Goal: Book appointment/travel/reservation

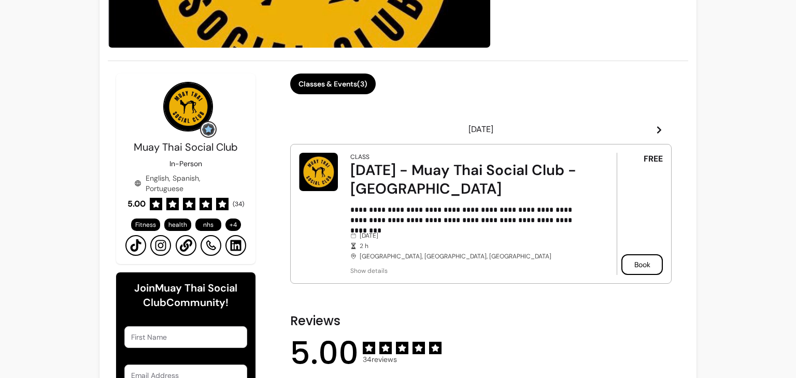
scroll to position [204, 0]
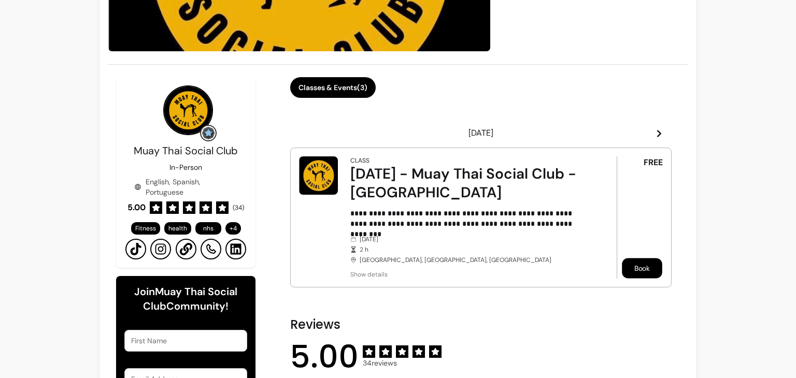
click at [630, 264] on button "Book" at bounding box center [642, 269] width 40 height 20
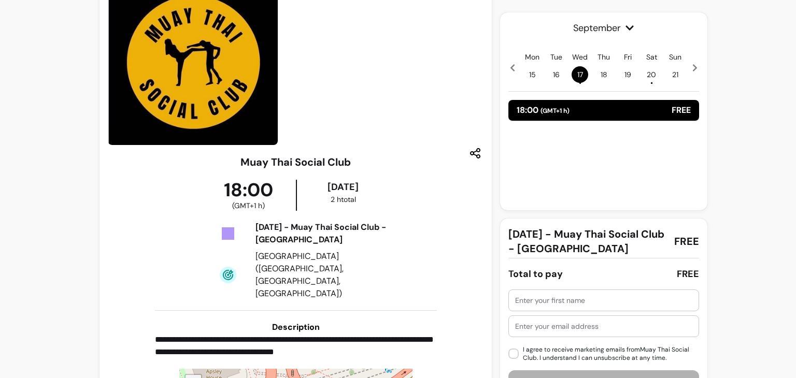
scroll to position [13, 0]
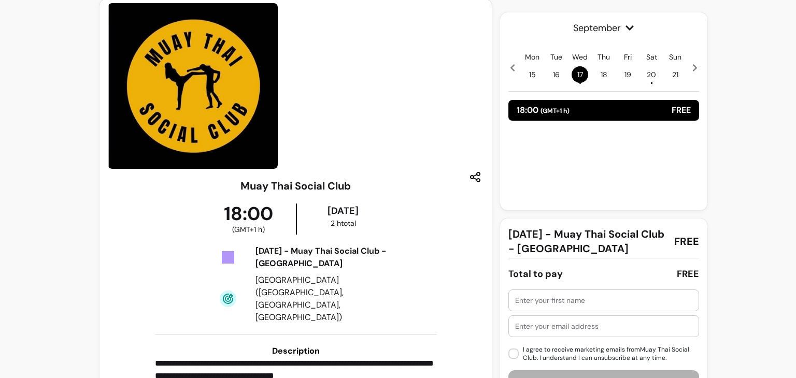
click at [591, 106] on div "18:00 ( GMT+1 h ) FREE" at bounding box center [604, 110] width 191 height 21
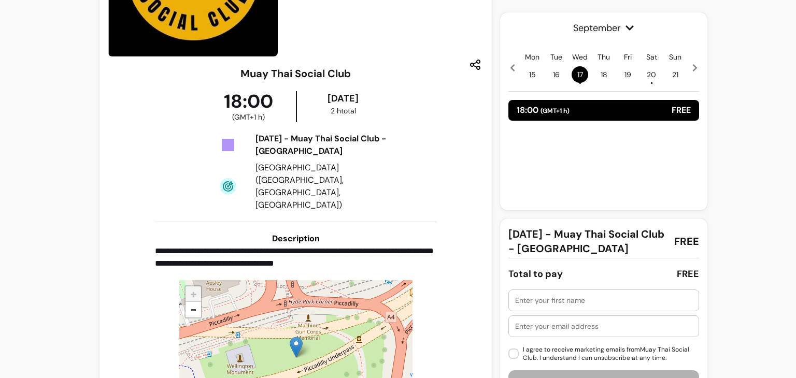
scroll to position [135, 0]
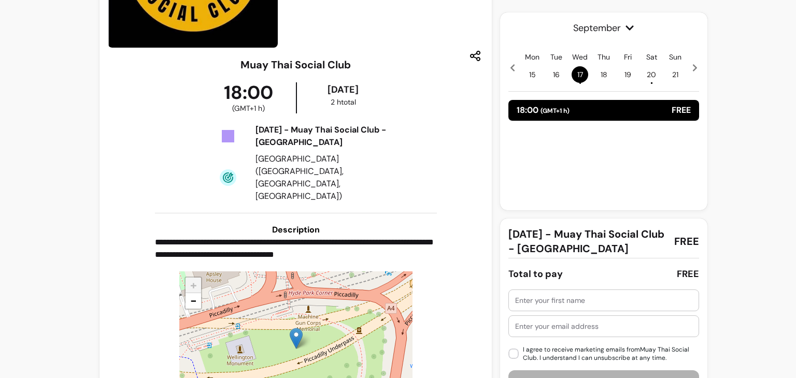
click at [529, 302] on input "text" at bounding box center [603, 300] width 177 height 10
click at [539, 303] on input "text" at bounding box center [603, 300] width 177 height 10
type input "Stephen Wicks"
click at [545, 328] on input "text" at bounding box center [603, 326] width 177 height 10
type input "[PERSON_NAME][EMAIL_ADDRESS][DOMAIN_NAME]"
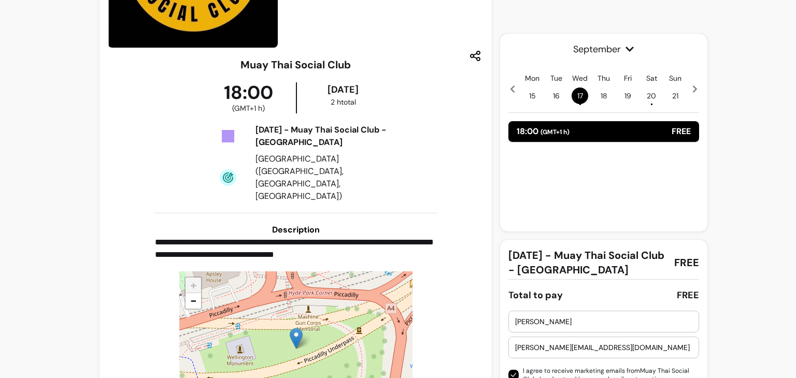
scroll to position [185, 0]
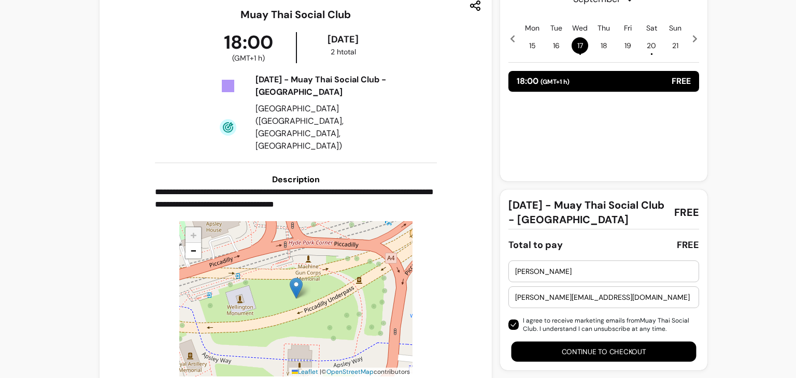
click at [626, 351] on button "Continue to checkout" at bounding box center [604, 352] width 185 height 20
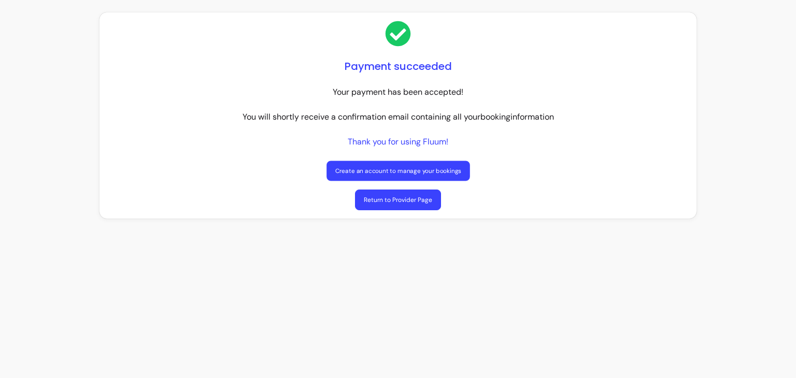
click at [447, 166] on link "Create an account to manage your bookings" at bounding box center [398, 171] width 143 height 20
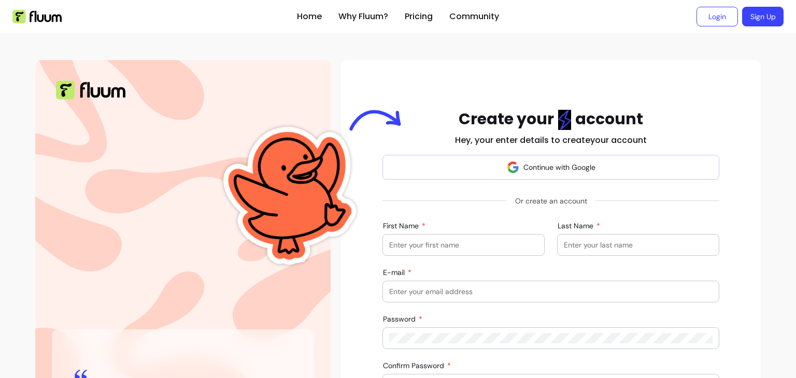
click at [446, 244] on input "First Name" at bounding box center [463, 245] width 149 height 10
type input "[PERSON_NAME]"
type input "[PERSON_NAME][EMAIL_ADDRESS][DOMAIN_NAME]"
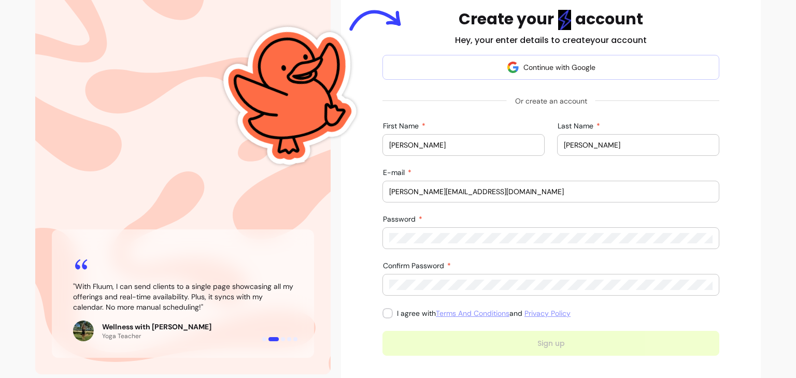
scroll to position [103, 0]
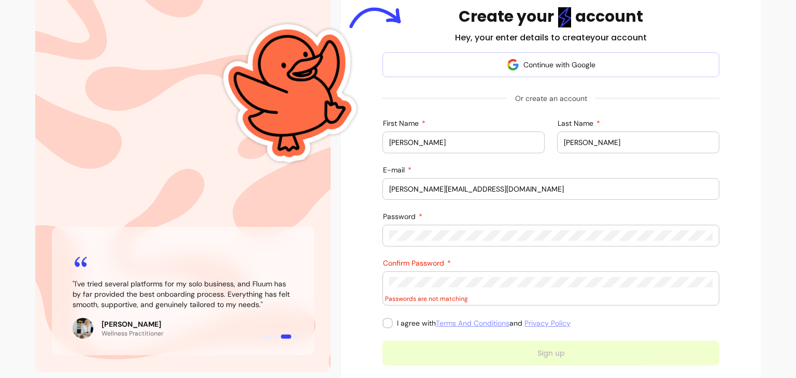
click at [411, 272] on div at bounding box center [550, 282] width 323 height 21
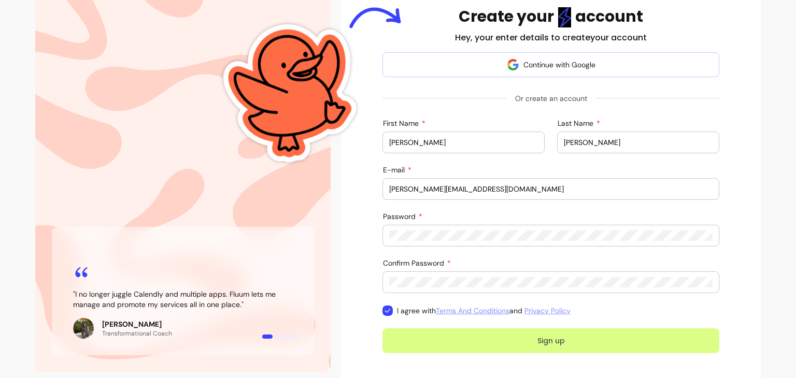
click at [460, 341] on button "Sign up" at bounding box center [551, 341] width 337 height 25
